Goal: Task Accomplishment & Management: Manage account settings

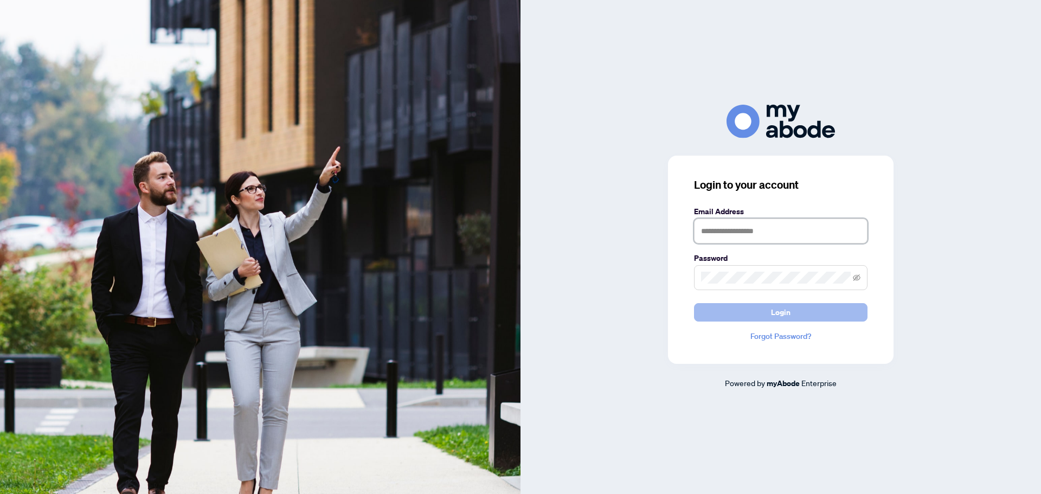
type input "**********"
click at [748, 311] on button "Login" at bounding box center [780, 312] width 173 height 18
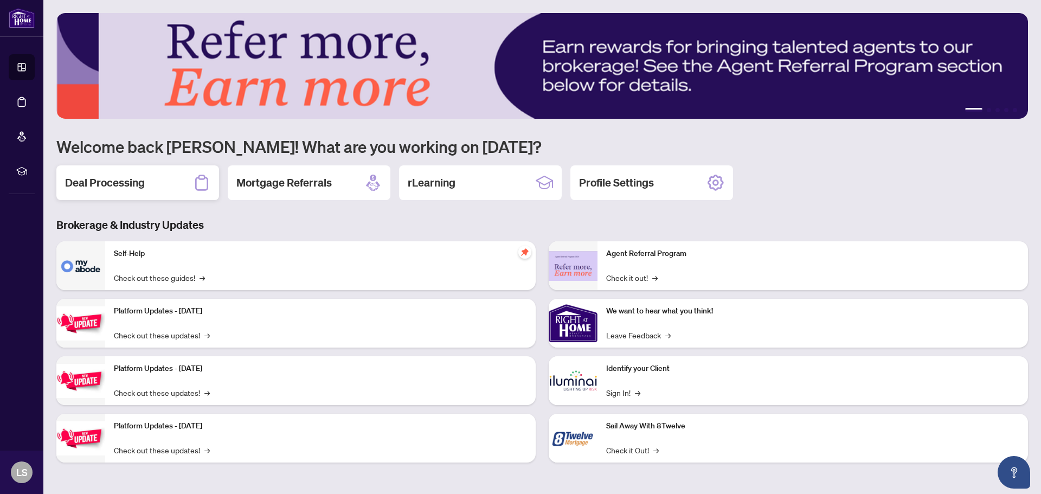
click at [105, 177] on h2 "Deal Processing" at bounding box center [105, 182] width 80 height 15
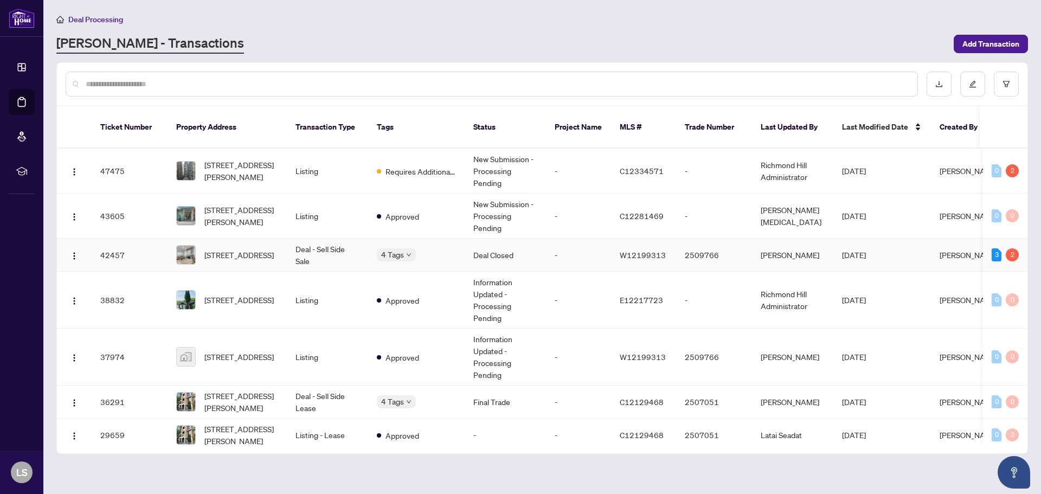
click at [409, 249] on td "4 Tags" at bounding box center [416, 255] width 96 height 33
drag, startPoint x: 112, startPoint y: 247, endPoint x: 110, endPoint y: 252, distance: 5.8
click at [110, 252] on td "42457" at bounding box center [130, 255] width 76 height 33
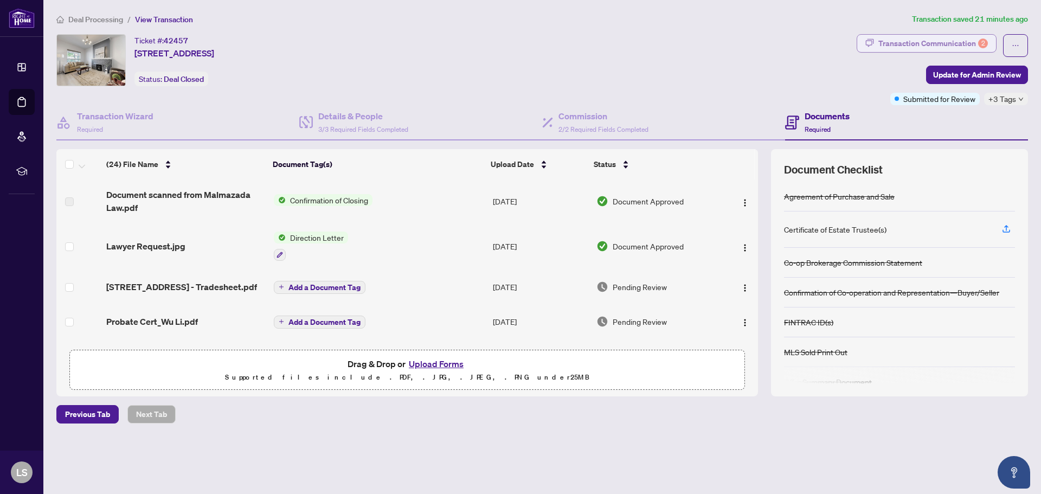
click at [958, 48] on div "Transaction Communication 2" at bounding box center [932, 43] width 109 height 17
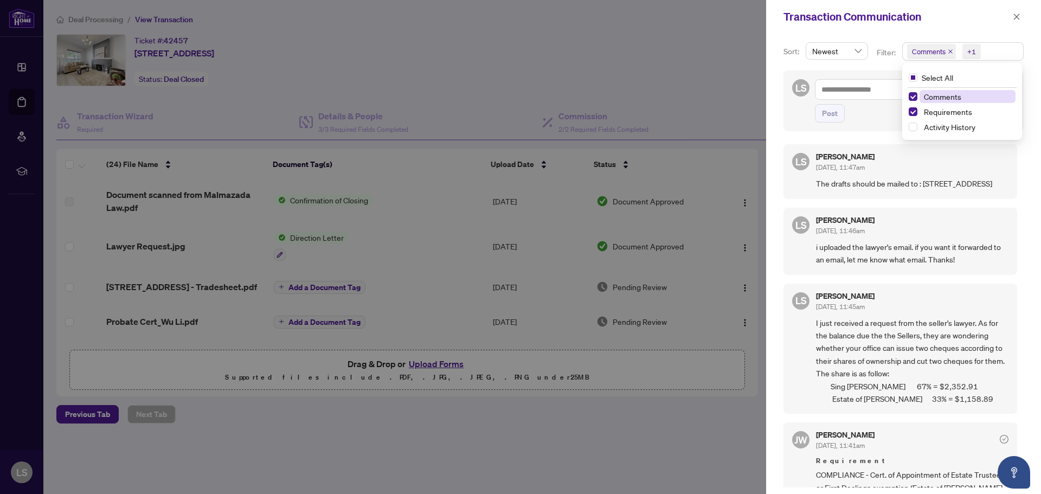
click at [919, 51] on span "Comments" at bounding box center [929, 51] width 34 height 11
click at [950, 130] on span "Activity History" at bounding box center [949, 127] width 51 height 10
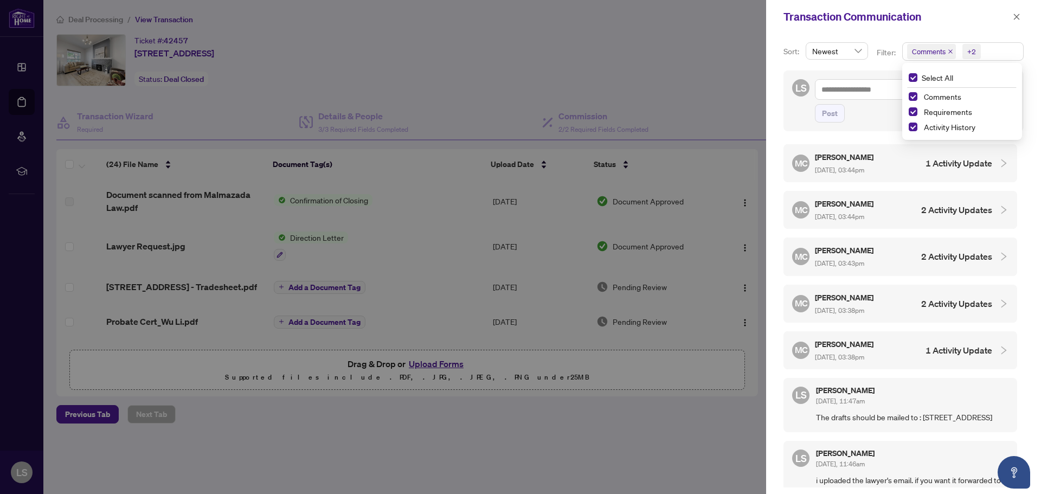
click at [529, 73] on div at bounding box center [520, 247] width 1041 height 494
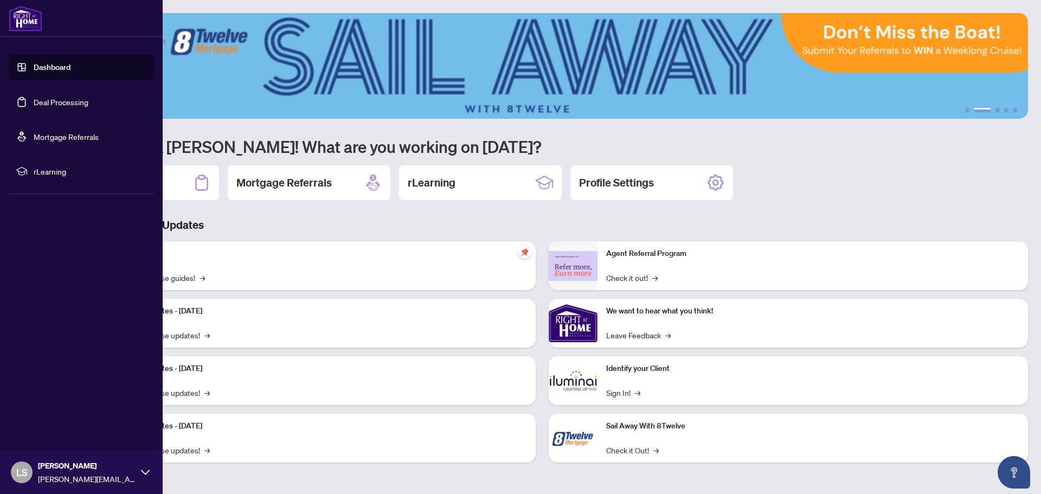
click at [41, 72] on link "Dashboard" at bounding box center [52, 67] width 37 height 10
